Goal: Transaction & Acquisition: Purchase product/service

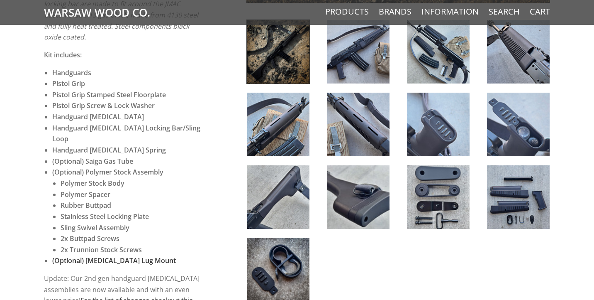
scroll to position [392, 0]
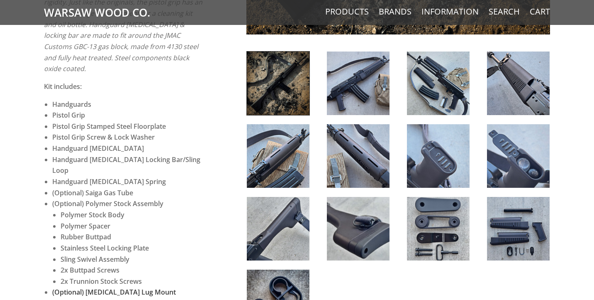
click at [415, 77] on img at bounding box center [438, 82] width 63 height 63
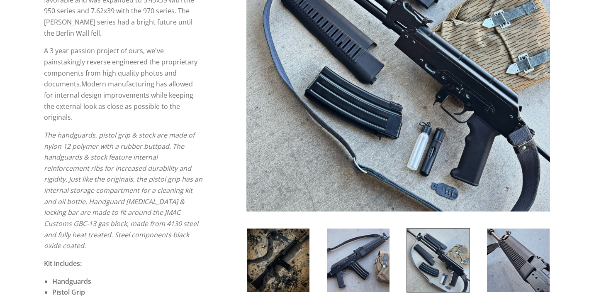
scroll to position [259, 0]
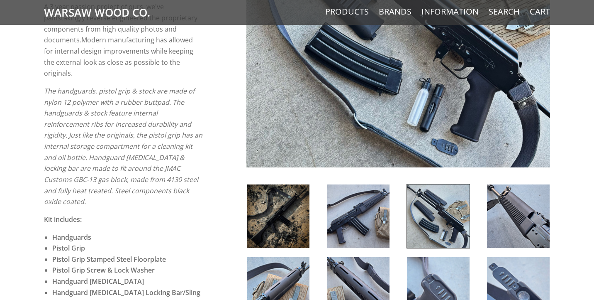
click at [444, 208] on img at bounding box center [438, 215] width 63 height 63
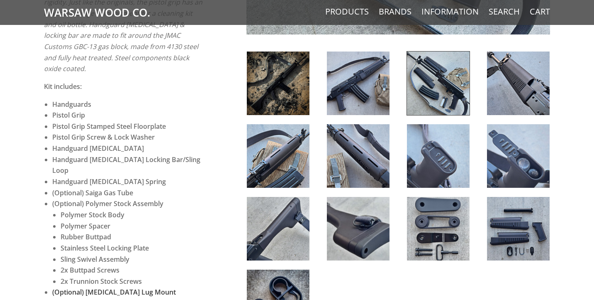
scroll to position [373, 0]
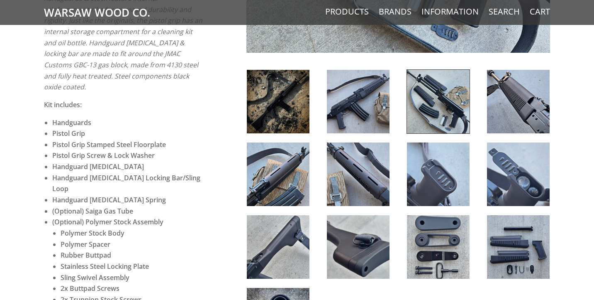
click at [343, 88] on img at bounding box center [358, 101] width 63 height 63
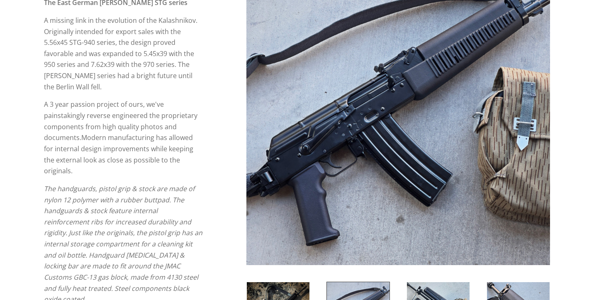
scroll to position [135, 0]
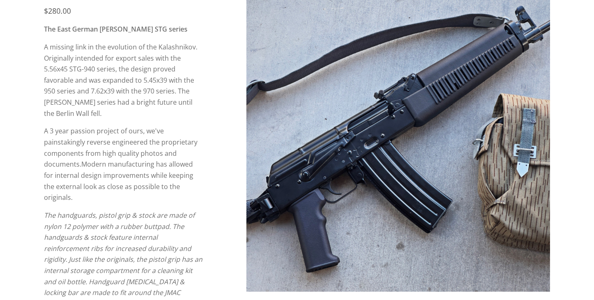
click at [530, 130] on img at bounding box center [398, 140] width 304 height 304
click at [507, 129] on img at bounding box center [398, 140] width 304 height 304
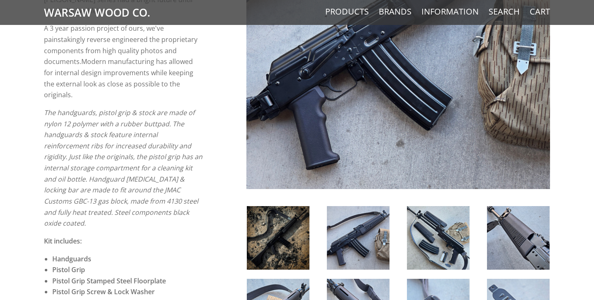
scroll to position [261, 0]
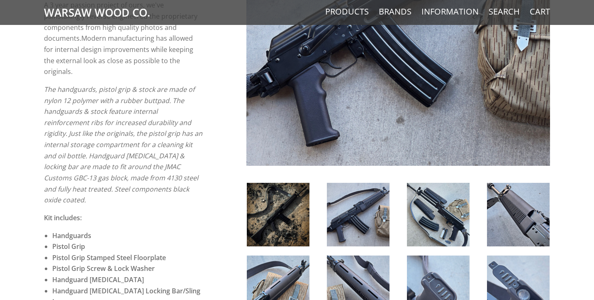
click at [438, 200] on img at bounding box center [438, 214] width 63 height 63
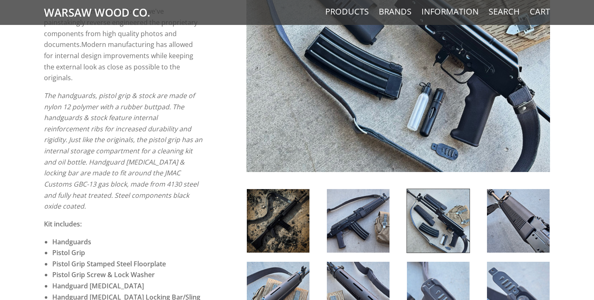
scroll to position [400, 0]
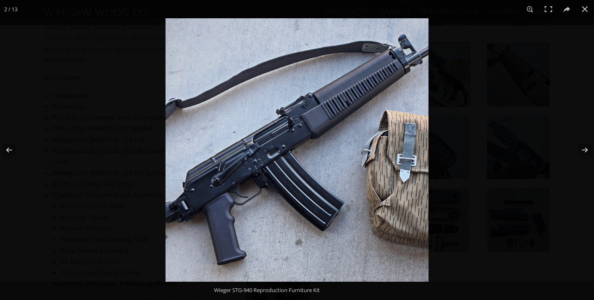
click at [419, 56] on img at bounding box center [297, 149] width 263 height 263
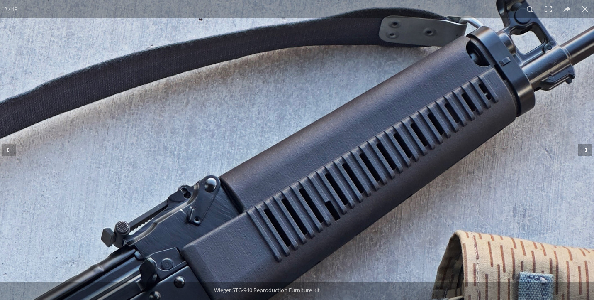
click at [582, 150] on button at bounding box center [579, 149] width 29 height 41
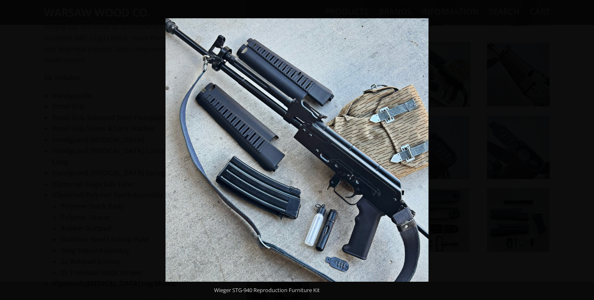
click at [582, 150] on button at bounding box center [579, 149] width 29 height 41
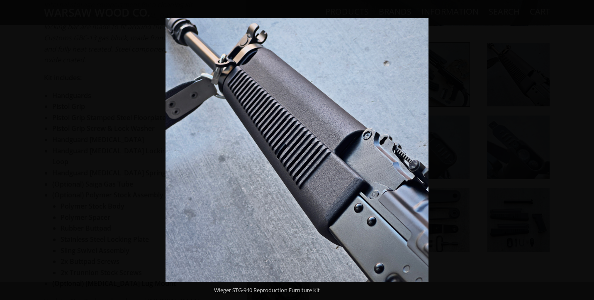
click at [582, 150] on button at bounding box center [579, 149] width 29 height 41
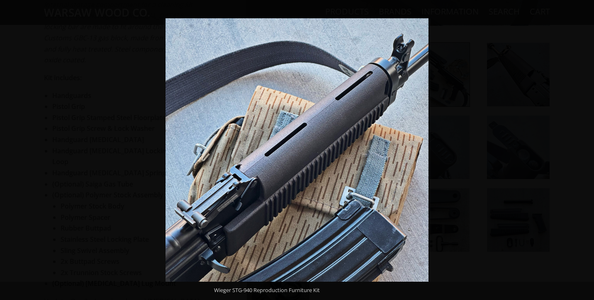
click at [582, 150] on button at bounding box center [579, 149] width 29 height 41
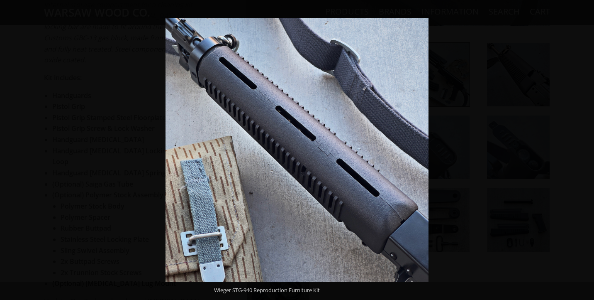
click at [582, 150] on button at bounding box center [579, 149] width 29 height 41
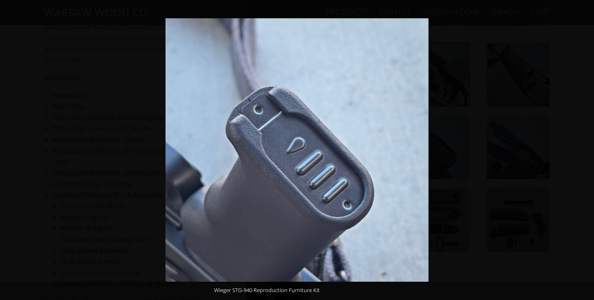
click at [582, 150] on button at bounding box center [579, 149] width 29 height 41
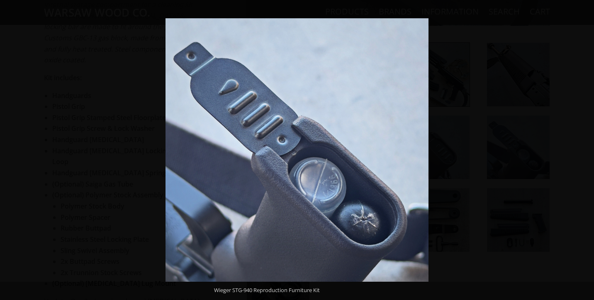
click at [582, 150] on button at bounding box center [579, 149] width 29 height 41
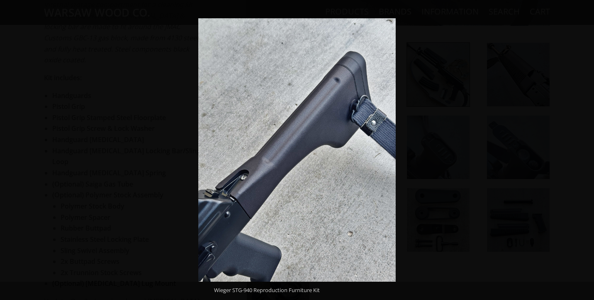
click at [582, 150] on button at bounding box center [579, 149] width 29 height 41
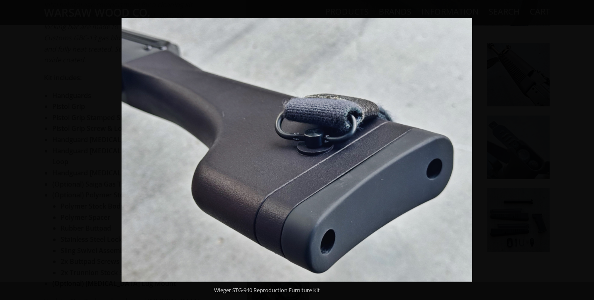
click at [582, 150] on button at bounding box center [579, 149] width 29 height 41
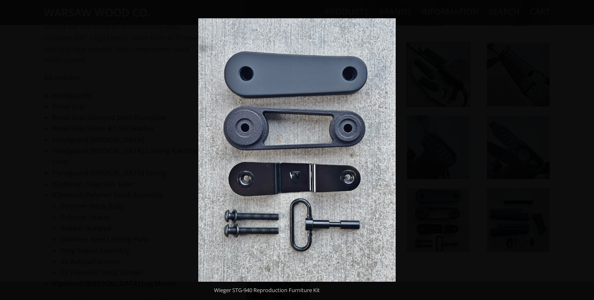
click at [582, 150] on button at bounding box center [579, 149] width 29 height 41
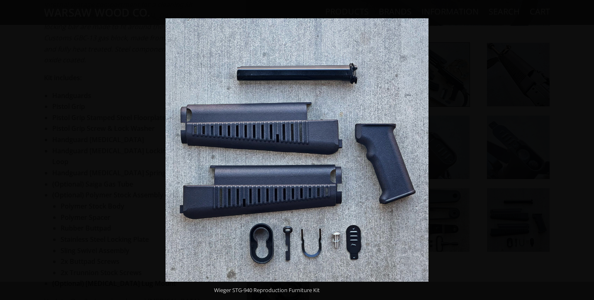
click at [582, 150] on button at bounding box center [579, 149] width 29 height 41
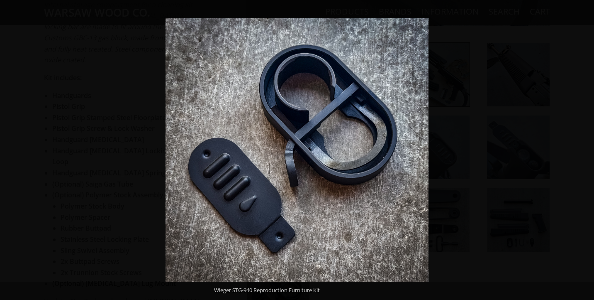
click at [582, 150] on button at bounding box center [579, 149] width 29 height 41
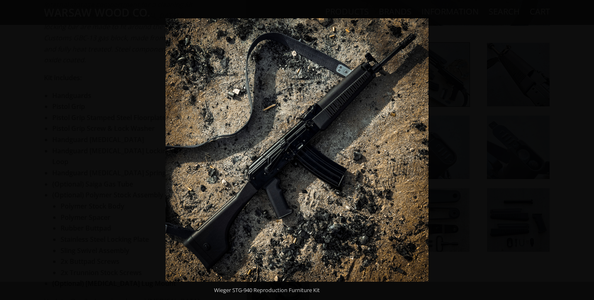
click at [582, 150] on button at bounding box center [579, 149] width 29 height 41
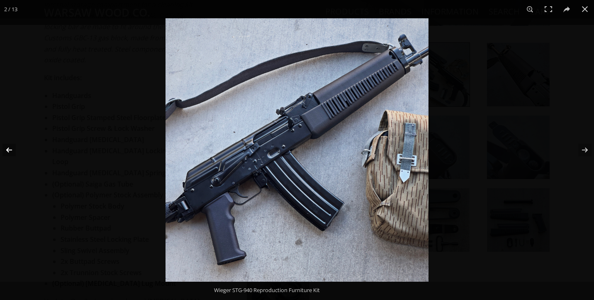
click at [11, 155] on button at bounding box center [14, 149] width 29 height 41
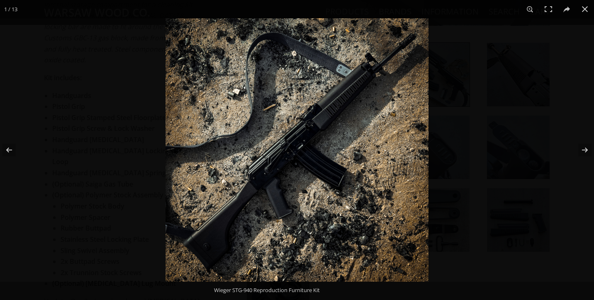
click at [412, 70] on img at bounding box center [297, 149] width 263 height 263
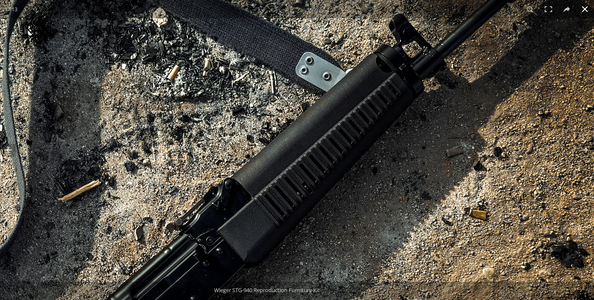
click at [589, 10] on button at bounding box center [585, 9] width 18 height 18
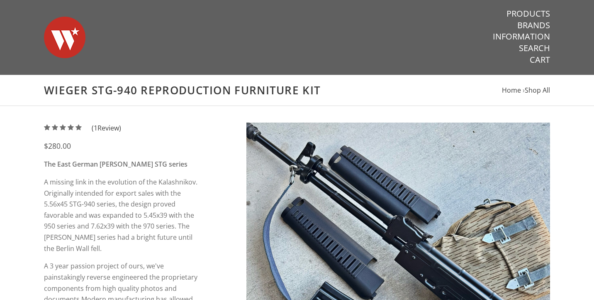
scroll to position [0, 0]
click at [530, 14] on link "Products" at bounding box center [529, 13] width 44 height 11
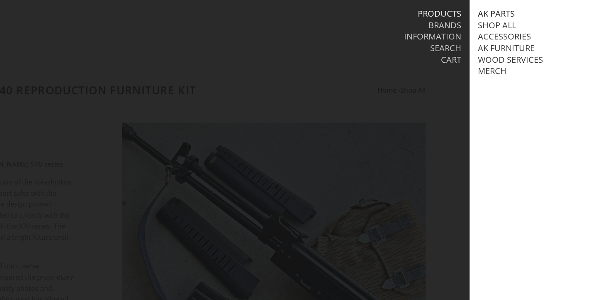
click at [493, 14] on link "AK Parts" at bounding box center [496, 13] width 37 height 11
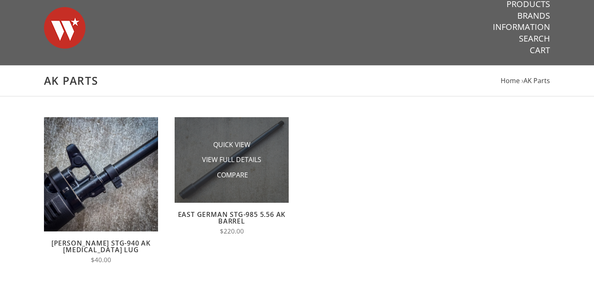
scroll to position [12, 0]
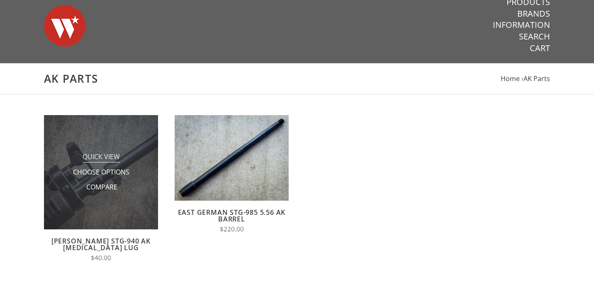
click at [107, 158] on span "Quick View" at bounding box center [101, 157] width 37 height 10
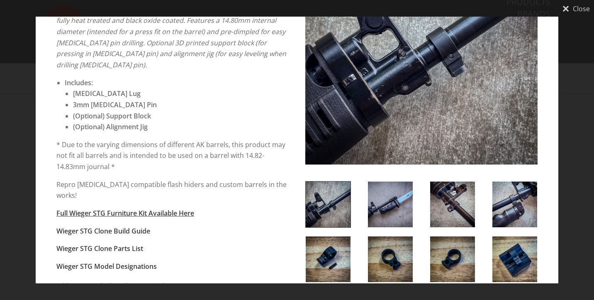
scroll to position [110, 0]
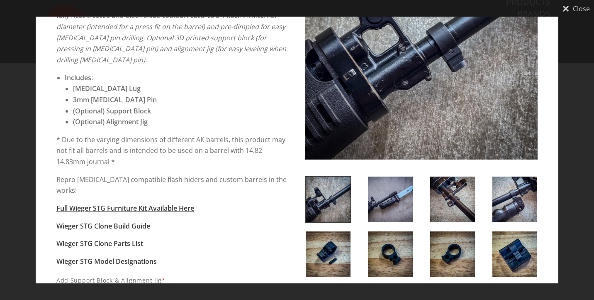
click at [330, 195] on img at bounding box center [328, 199] width 45 height 46
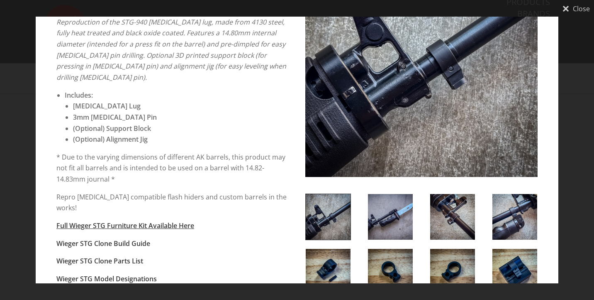
scroll to position [94, 0]
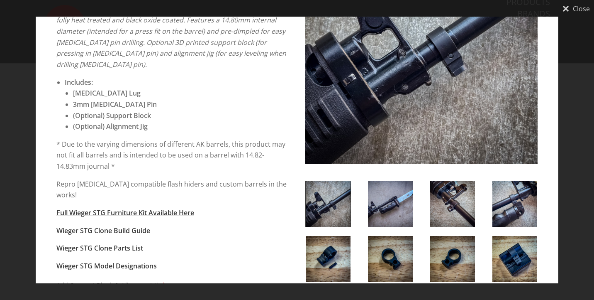
click at [392, 211] on img at bounding box center [390, 204] width 45 height 46
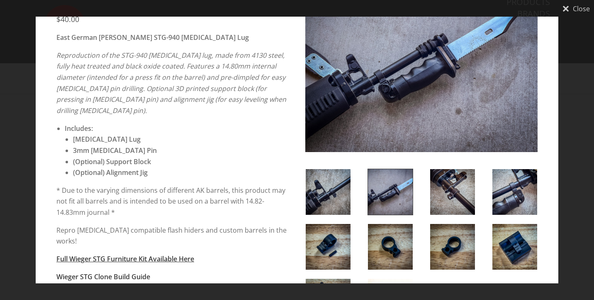
scroll to position [54, 0]
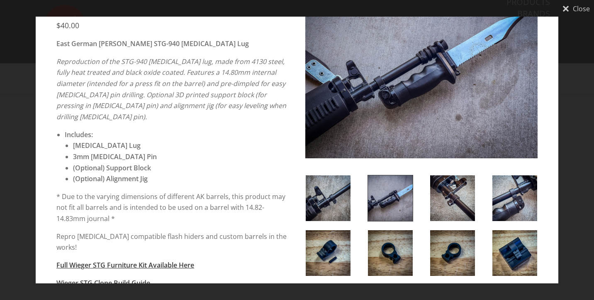
click at [437, 201] on img at bounding box center [452, 198] width 45 height 46
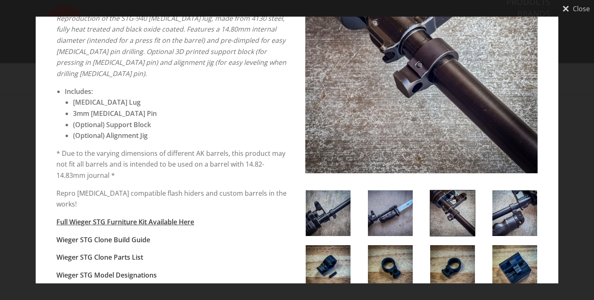
scroll to position [106, 0]
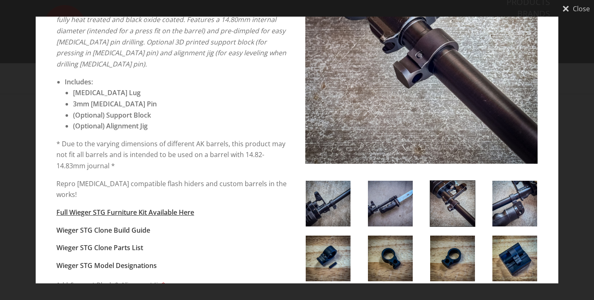
click at [504, 203] on img at bounding box center [514, 203] width 45 height 46
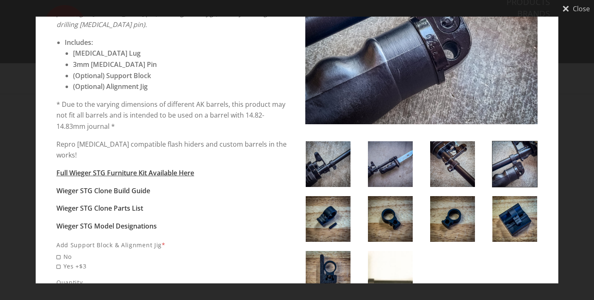
scroll to position [158, 0]
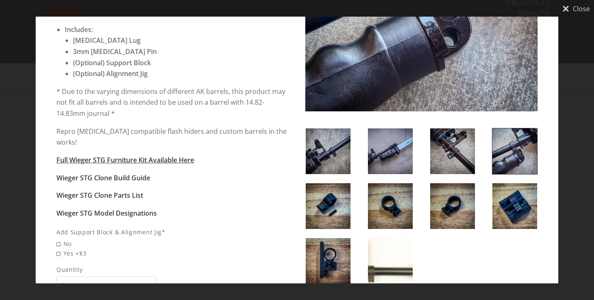
click at [452, 207] on img at bounding box center [452, 206] width 45 height 46
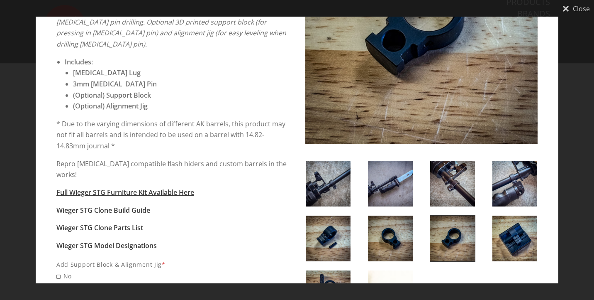
scroll to position [139, 0]
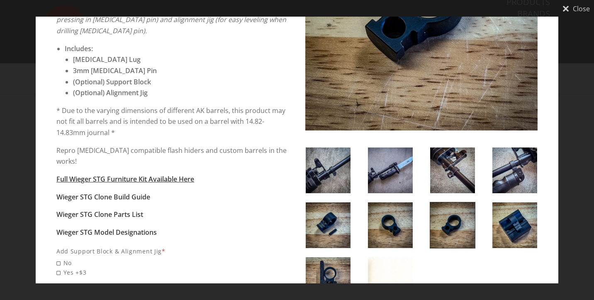
click at [526, 217] on img at bounding box center [514, 225] width 45 height 46
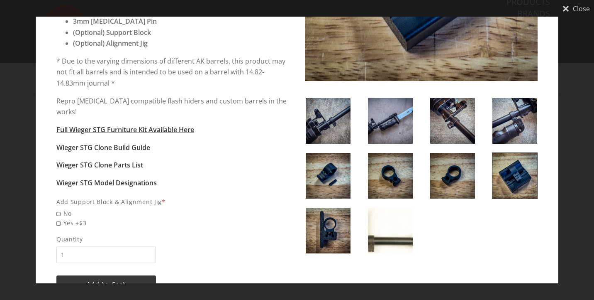
scroll to position [188, 0]
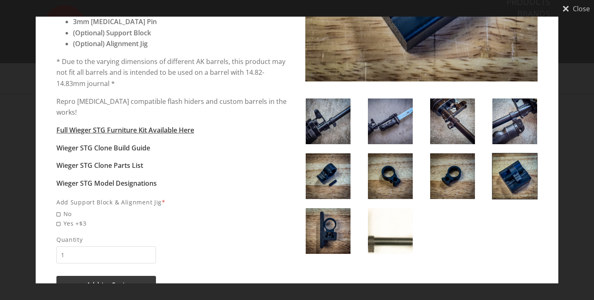
click at [327, 216] on img at bounding box center [328, 231] width 45 height 46
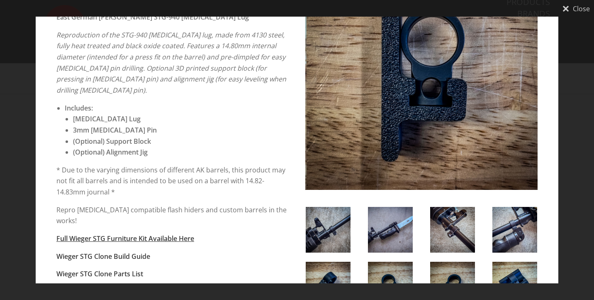
scroll to position [24, 0]
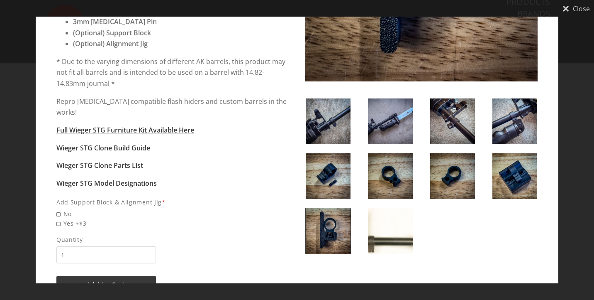
click at [391, 228] on img at bounding box center [390, 231] width 45 height 46
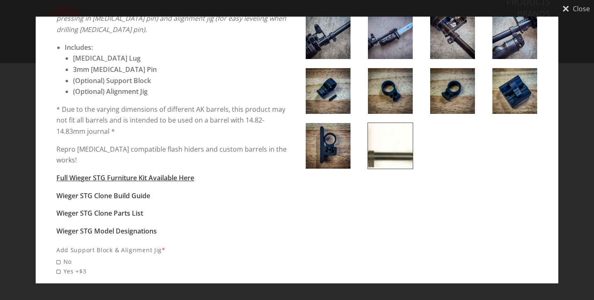
scroll to position [141, 0]
click at [61, 266] on span "Yes +$3" at bounding box center [172, 271] width 232 height 10
click at [61, 266] on input "Yes +$3" at bounding box center [114, 266] width 116 height 0
radio input "true"
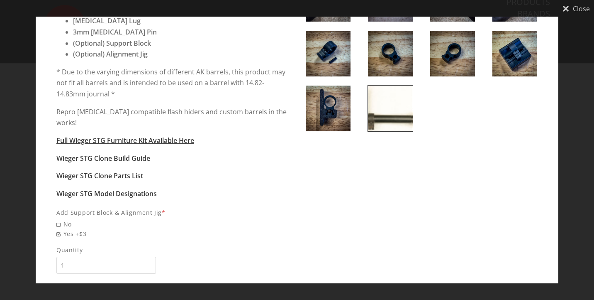
scroll to position [178, 0]
click at [132, 286] on button "Add to Cart" at bounding box center [106, 294] width 100 height 17
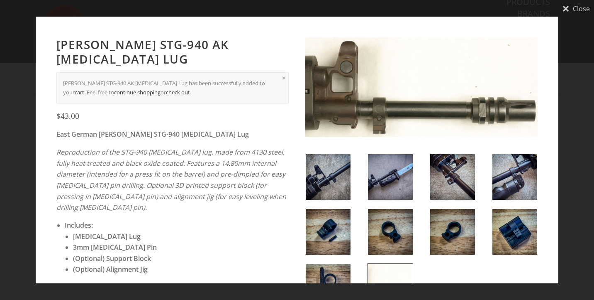
scroll to position [0, 0]
click at [573, 12] on span "Close" at bounding box center [581, 8] width 17 height 7
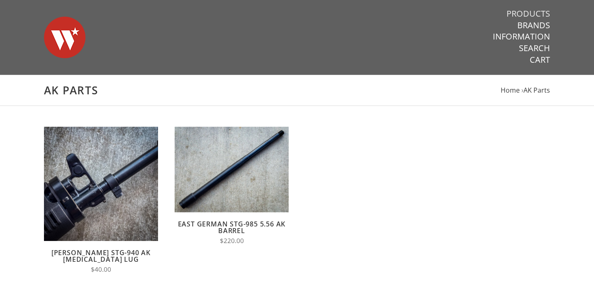
click at [527, 14] on link "Products" at bounding box center [529, 13] width 44 height 11
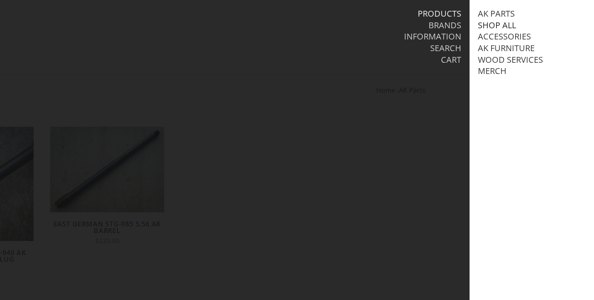
click at [501, 22] on link "Shop All" at bounding box center [497, 25] width 38 height 11
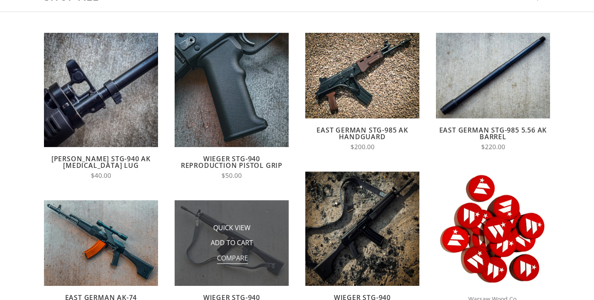
scroll to position [92, 0]
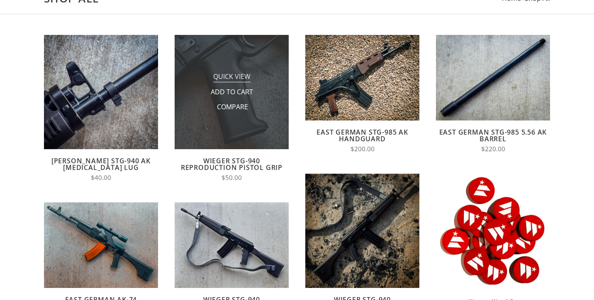
click at [237, 78] on span "Quick View" at bounding box center [231, 77] width 37 height 10
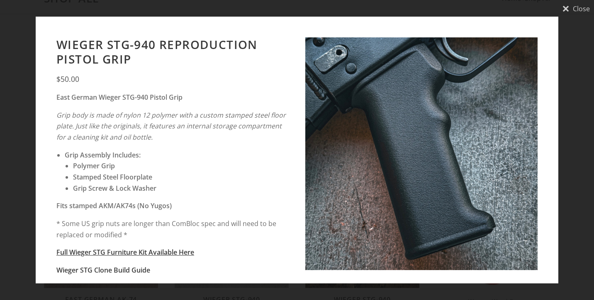
scroll to position [0, 0]
click at [565, 10] on icon "Close" at bounding box center [566, 8] width 7 height 7
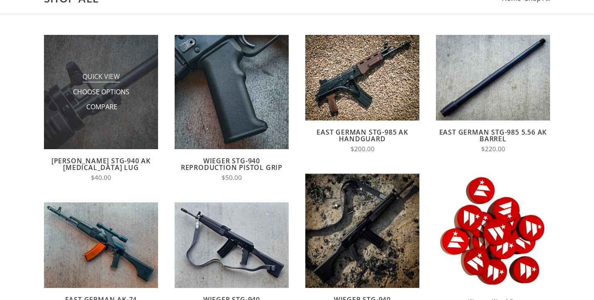
click at [114, 78] on span "Quick View" at bounding box center [101, 77] width 37 height 10
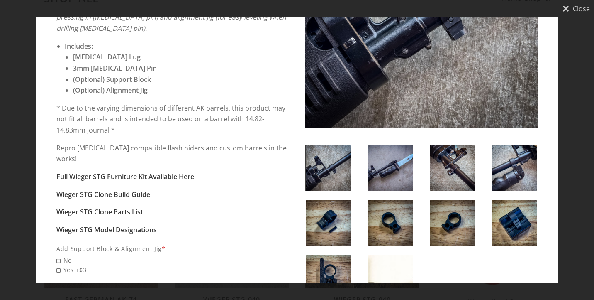
scroll to position [153, 0]
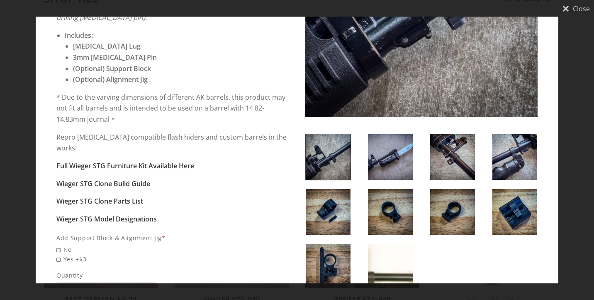
click at [334, 148] on img at bounding box center [328, 157] width 45 height 46
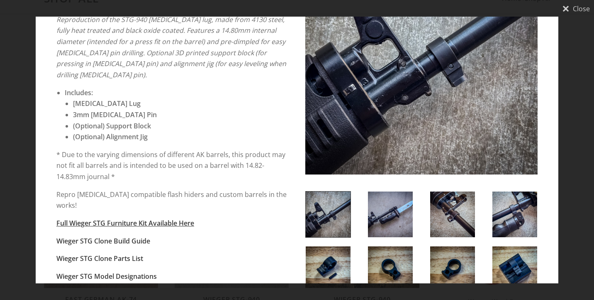
scroll to position [69, 0]
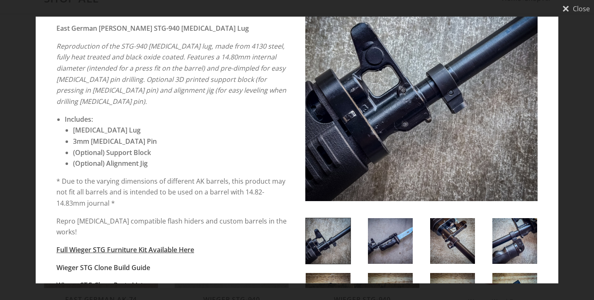
click at [431, 135] on img at bounding box center [421, 84] width 232 height 232
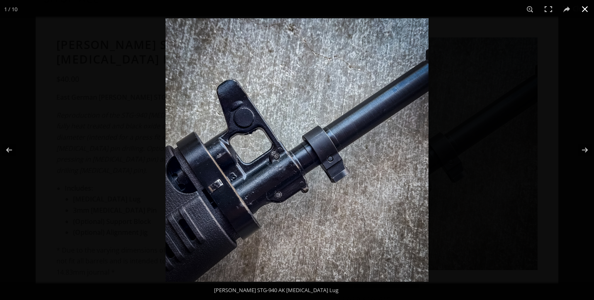
scroll to position [0, 0]
click at [584, 149] on button at bounding box center [579, 149] width 29 height 41
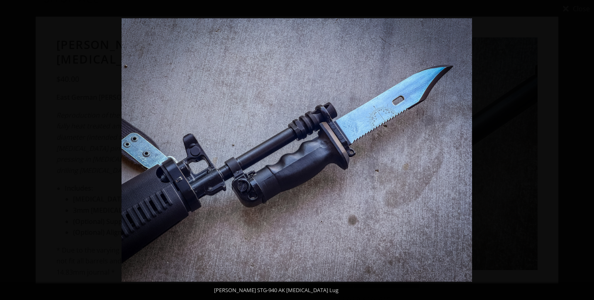
click at [584, 149] on button at bounding box center [579, 149] width 29 height 41
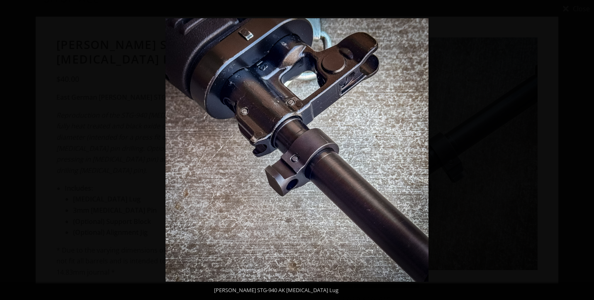
click at [584, 149] on button at bounding box center [579, 149] width 29 height 41
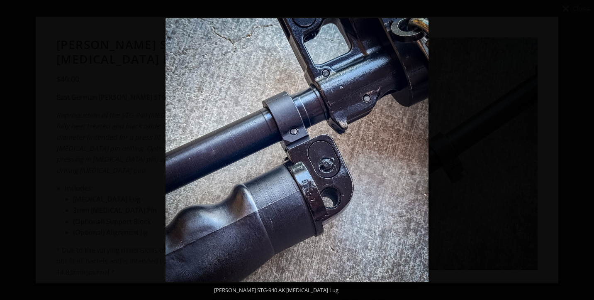
click at [584, 149] on button at bounding box center [579, 149] width 29 height 41
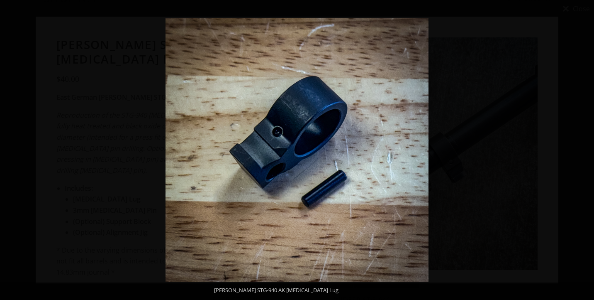
click at [584, 149] on button at bounding box center [579, 149] width 29 height 41
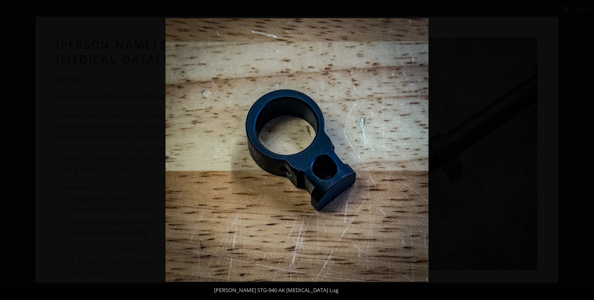
click at [584, 149] on button at bounding box center [579, 149] width 29 height 41
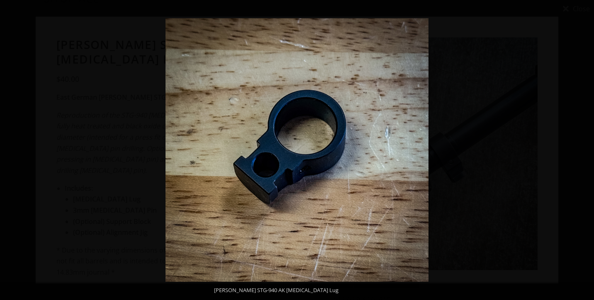
click at [584, 149] on button at bounding box center [579, 149] width 29 height 41
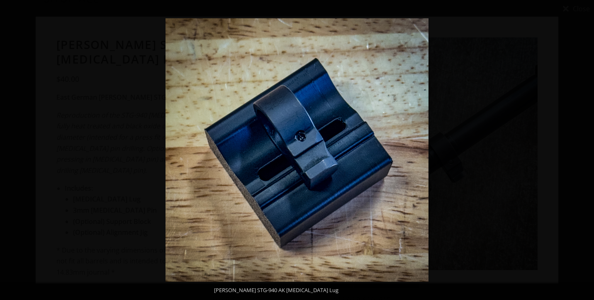
click at [584, 149] on button at bounding box center [579, 149] width 29 height 41
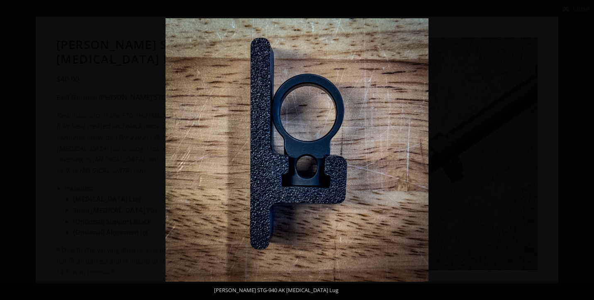
click at [584, 149] on button at bounding box center [579, 149] width 29 height 41
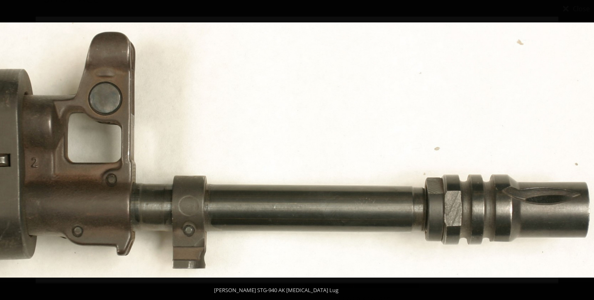
click at [584, 149] on button at bounding box center [579, 149] width 29 height 41
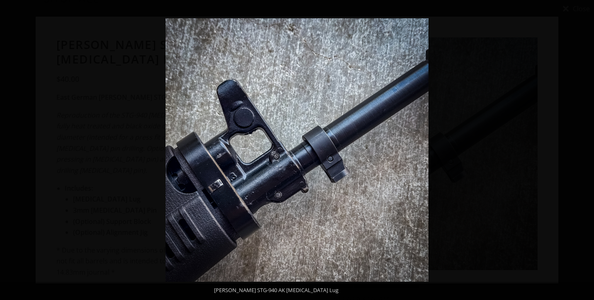
click at [584, 149] on button at bounding box center [579, 149] width 29 height 41
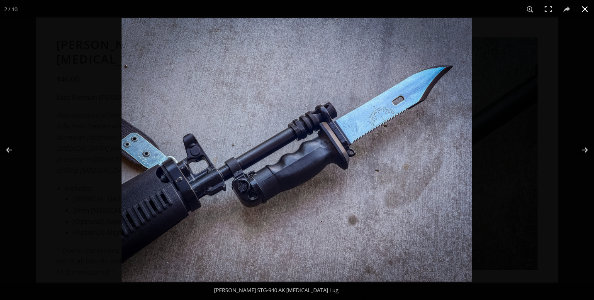
click at [584, 10] on button at bounding box center [585, 9] width 18 height 18
